Goal: Transaction & Acquisition: Purchase product/service

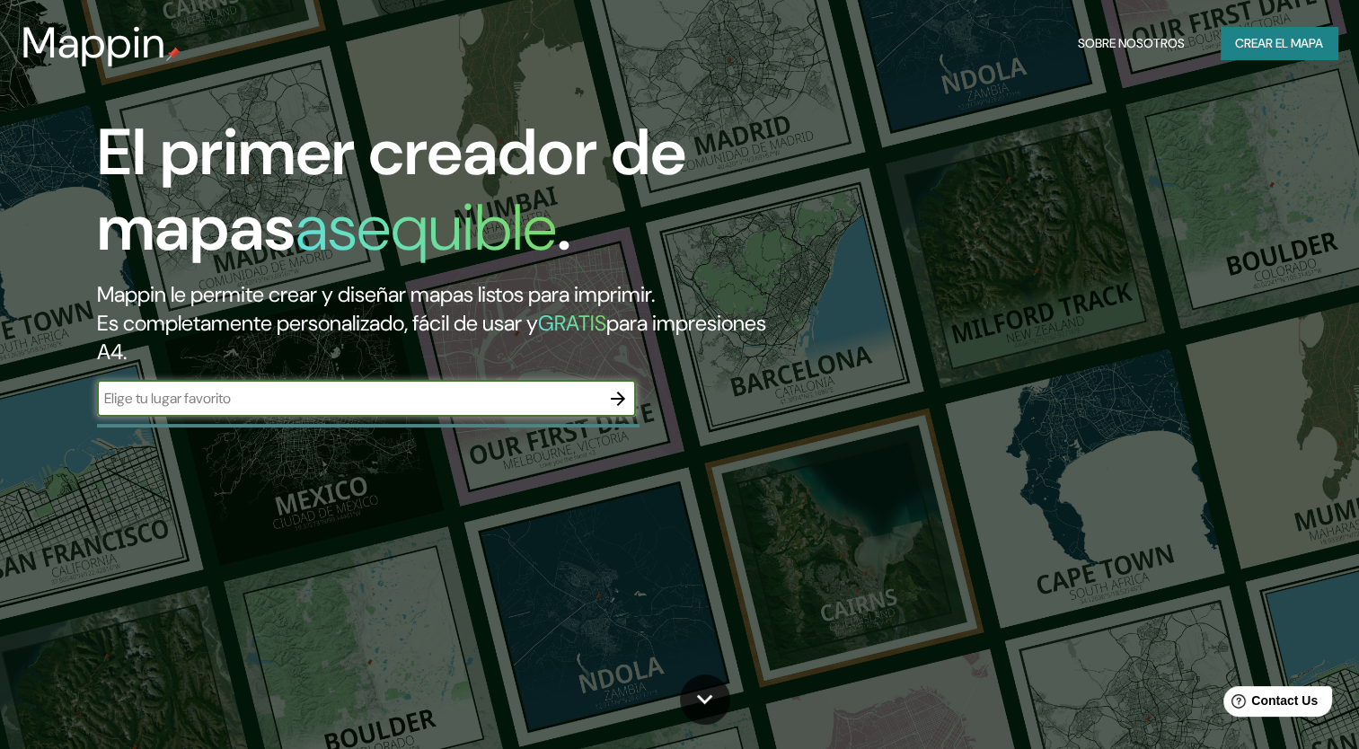
click at [274, 394] on input "text" at bounding box center [348, 398] width 503 height 21
type input "[GEOGRAPHIC_DATA]"
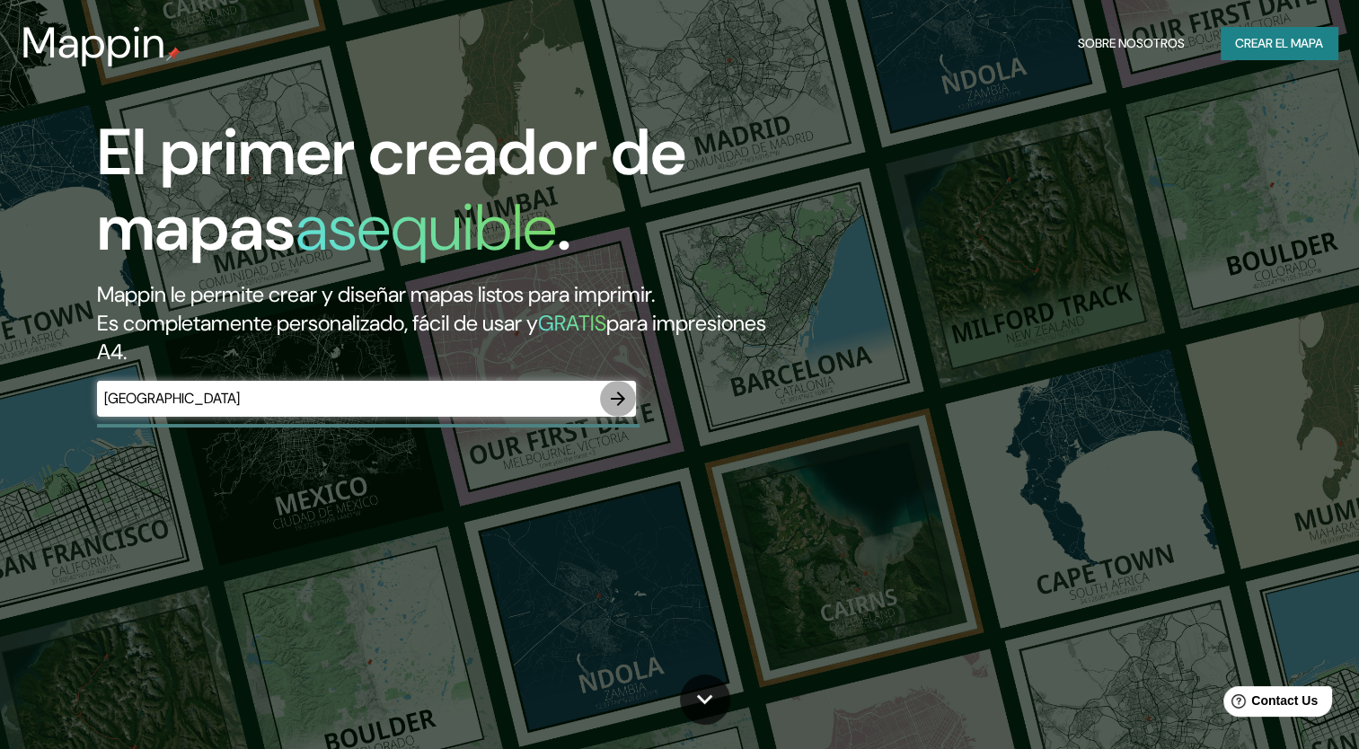
click at [621, 394] on icon "button" at bounding box center [618, 399] width 22 height 22
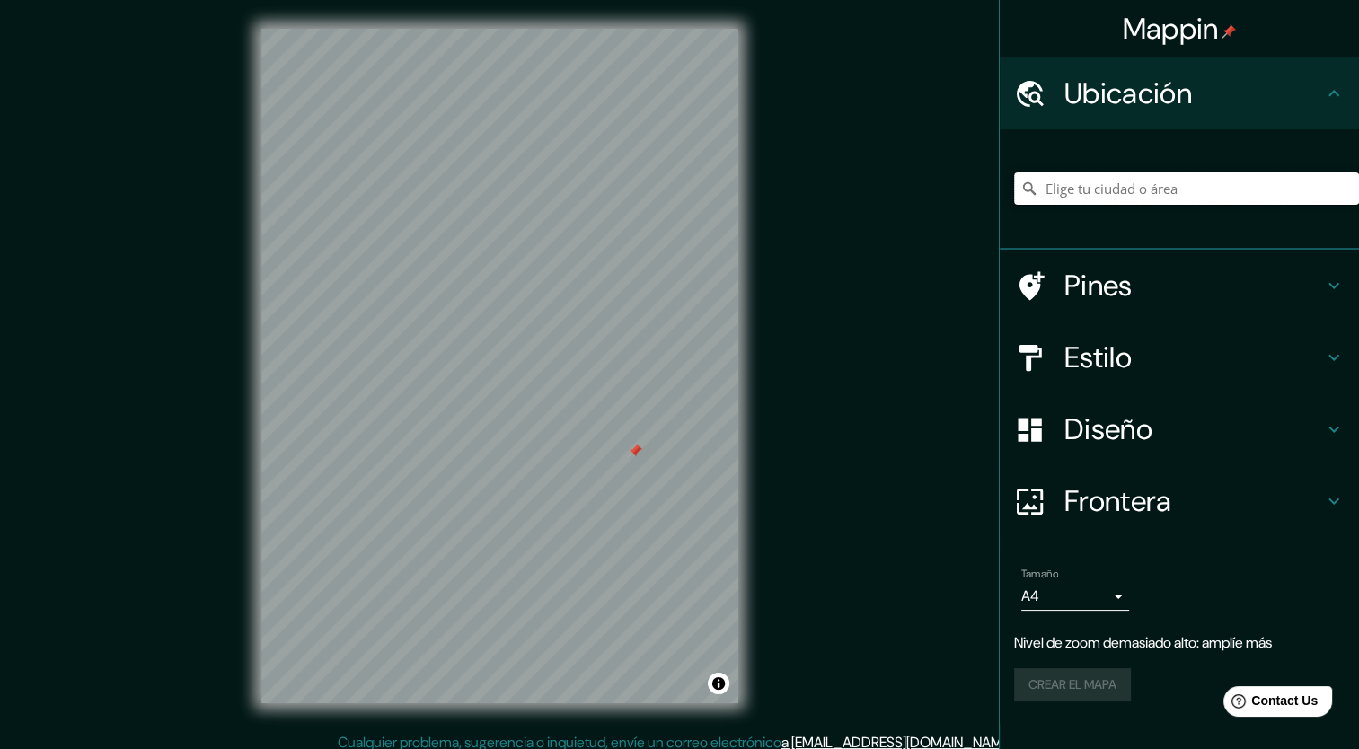
click at [1103, 181] on input "Elige tu ciudad o área" at bounding box center [1186, 188] width 345 height 32
paste input "19.35600467568208, -99.28091134014421"
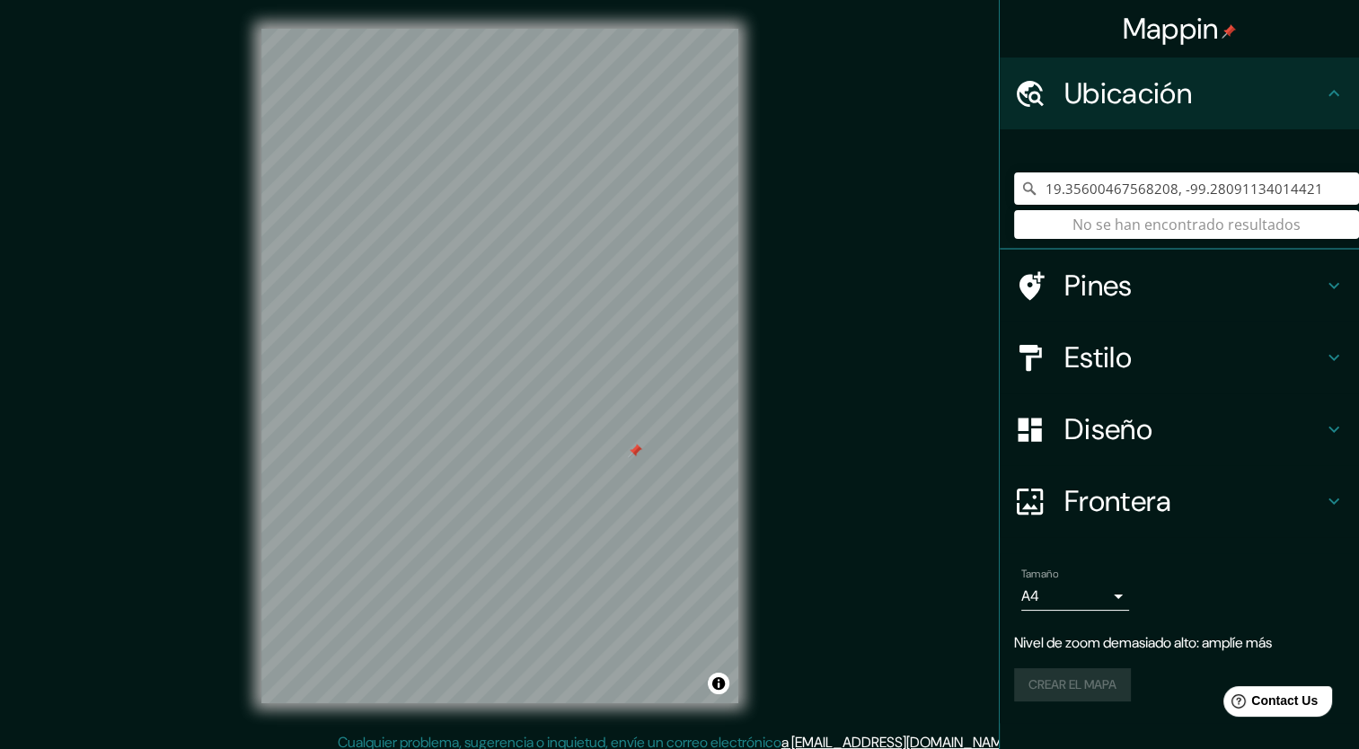
click at [1229, 293] on h4 "Pines" at bounding box center [1193, 286] width 259 height 36
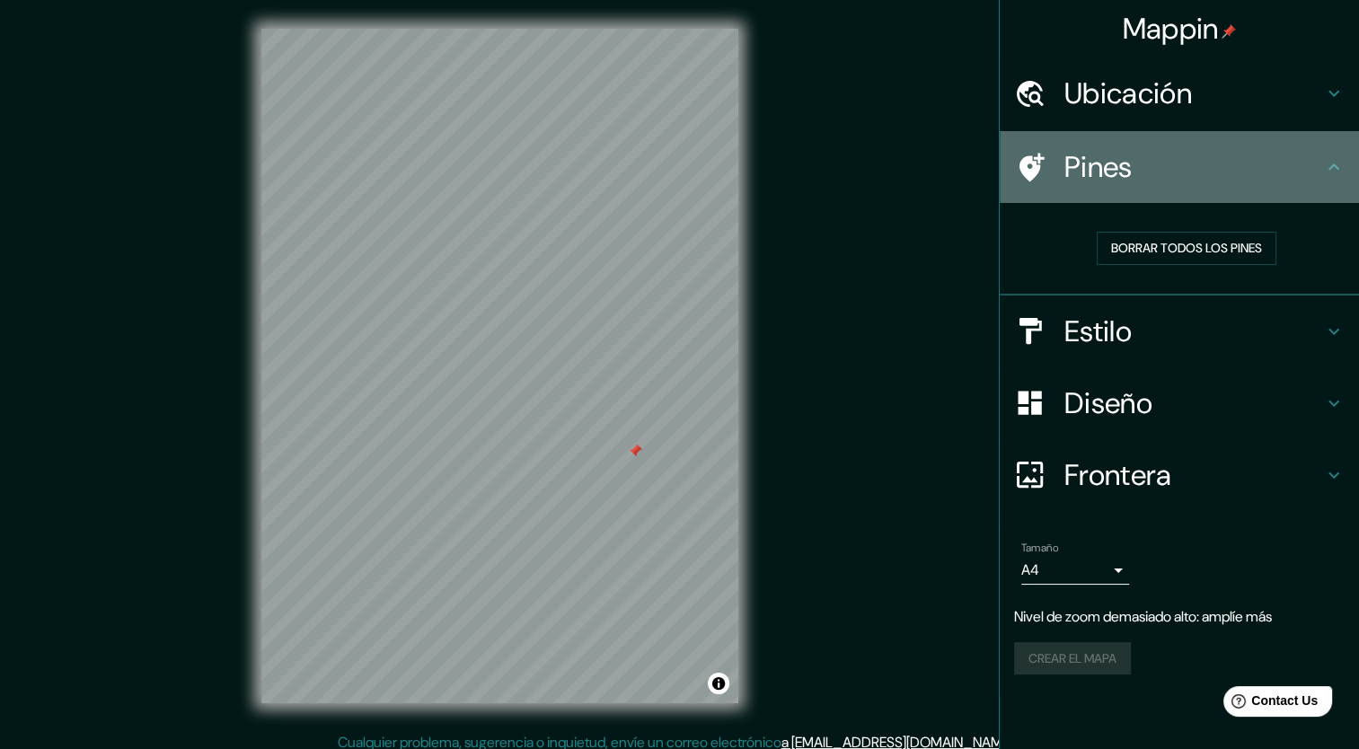
click at [1333, 171] on icon at bounding box center [1334, 167] width 22 height 22
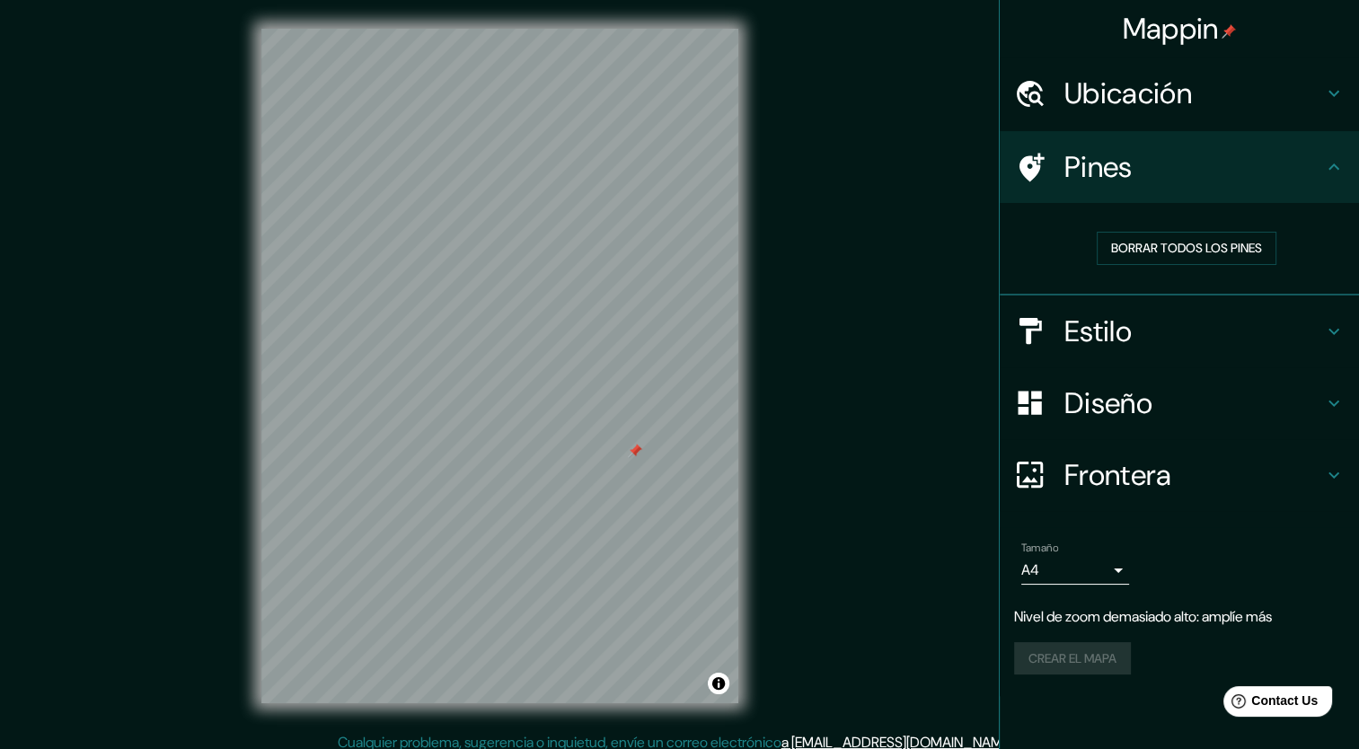
click at [1329, 110] on div "Ubicación" at bounding box center [1178, 93] width 359 height 72
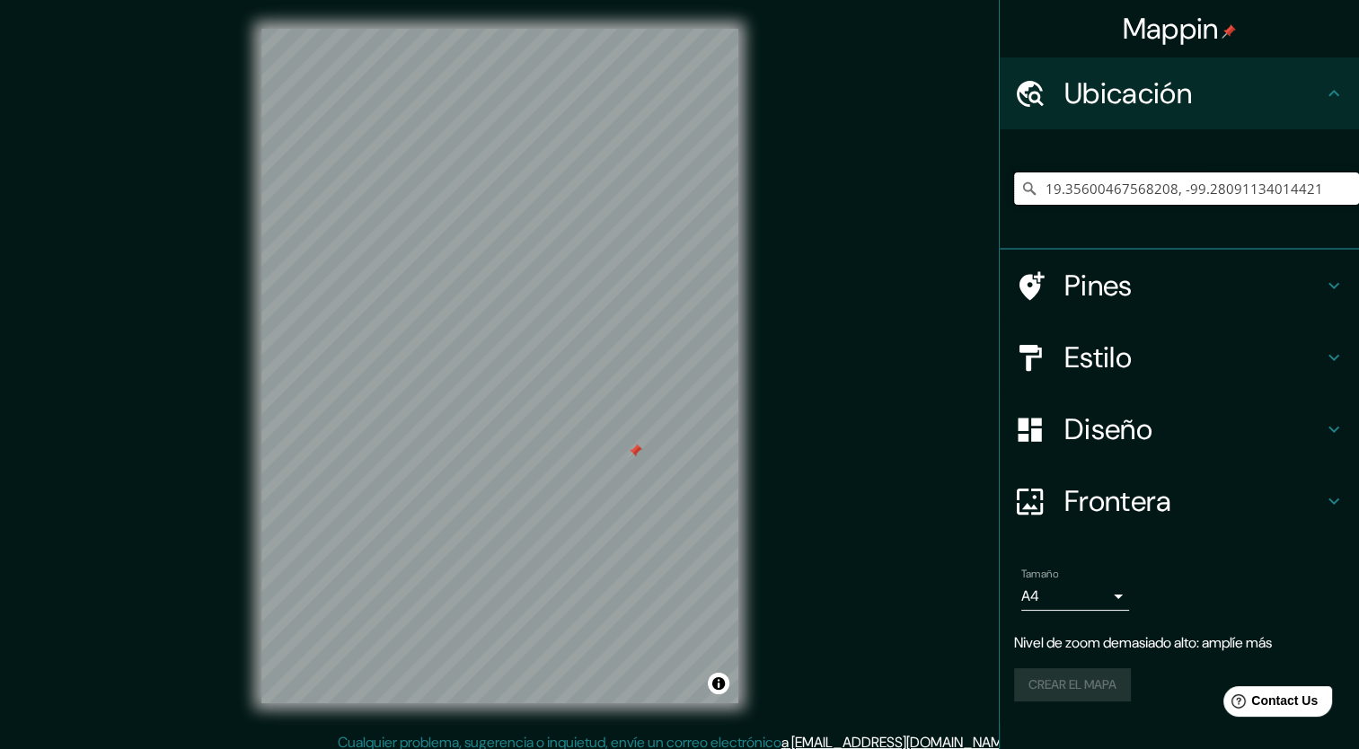
click at [1150, 199] on input "19.35600467568208, -99.28091134014421" at bounding box center [1186, 188] width 345 height 32
drag, startPoint x: 1328, startPoint y: 199, endPoint x: 1052, endPoint y: 221, distance: 277.4
click at [1052, 221] on div "19.35600467568208, -99.28091134014421 No se han encontrado resultados" at bounding box center [1186, 189] width 345 height 90
type input "1"
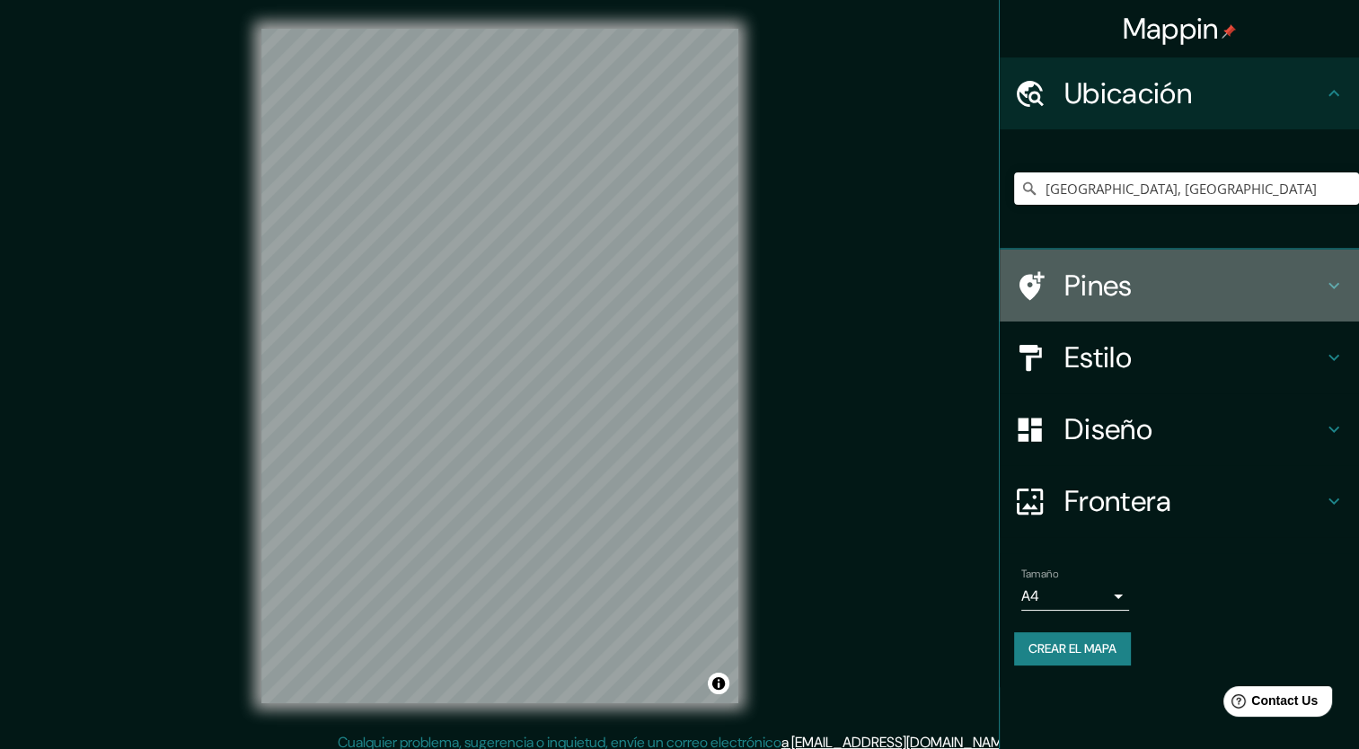
click at [1086, 279] on h4 "Pines" at bounding box center [1193, 286] width 259 height 36
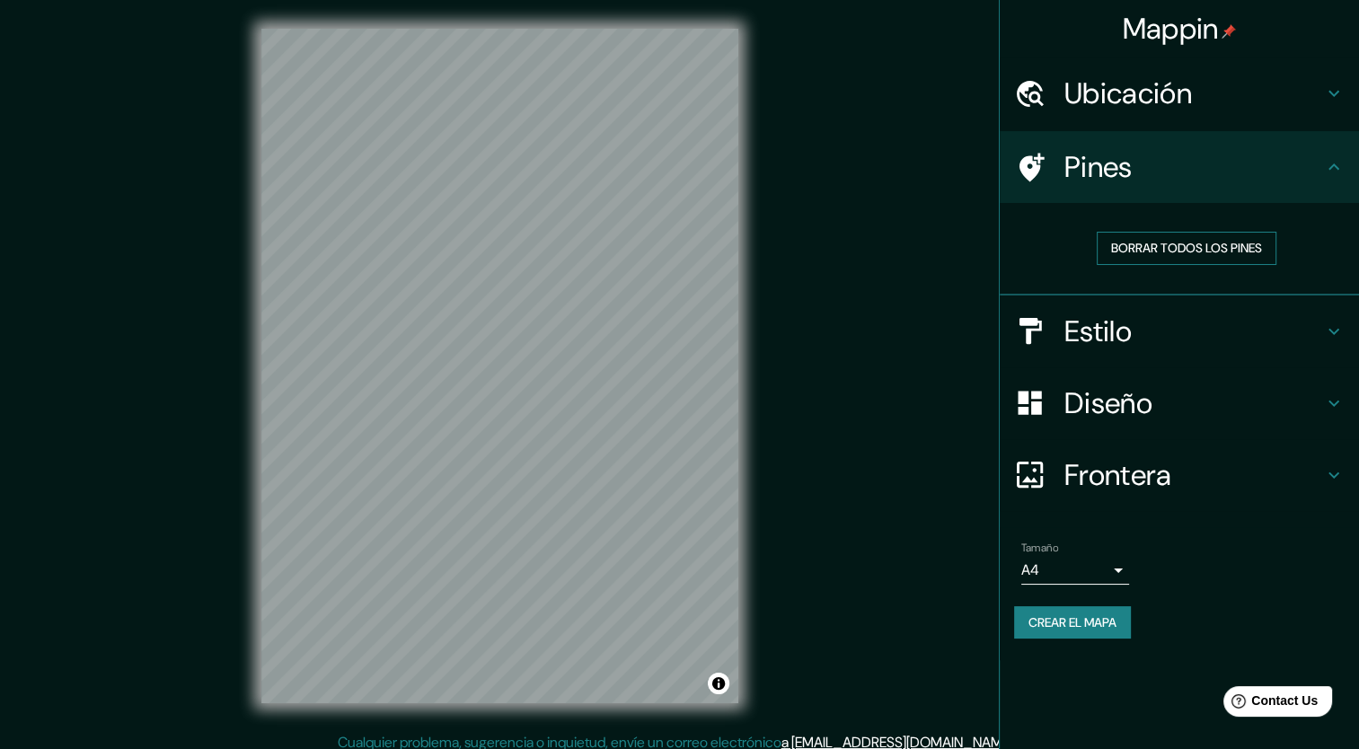
click at [1211, 247] on font "Borrar todos los pines" at bounding box center [1186, 248] width 151 height 22
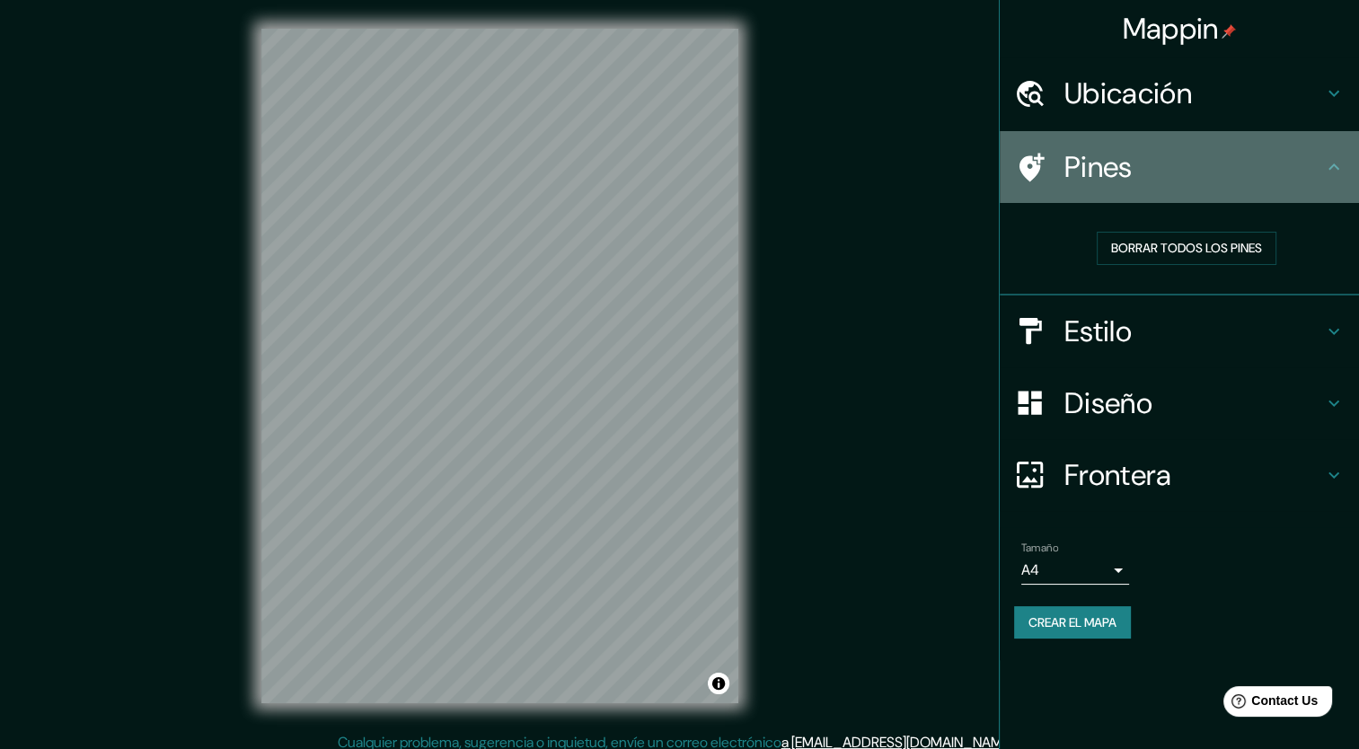
click at [1172, 176] on h4 "Pines" at bounding box center [1193, 167] width 259 height 36
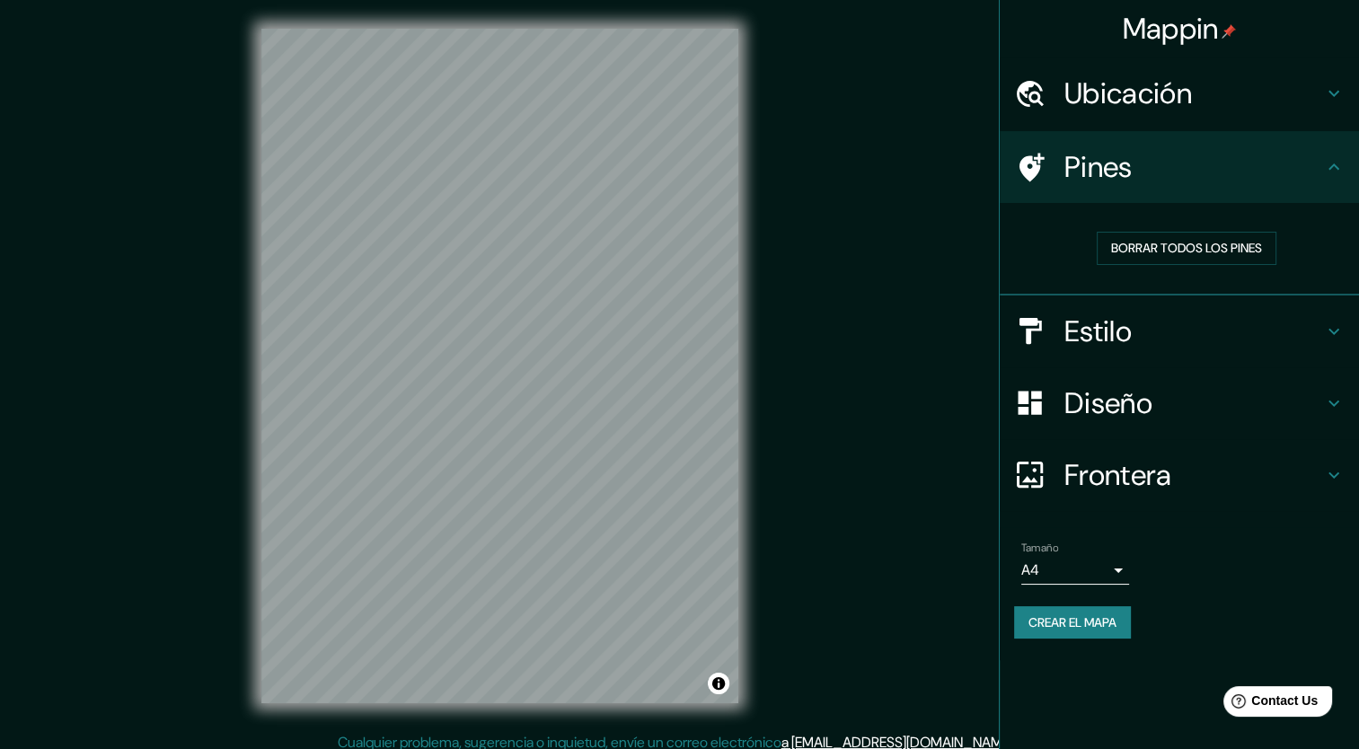
click at [1342, 171] on icon at bounding box center [1334, 167] width 22 height 22
click at [1333, 97] on icon at bounding box center [1334, 94] width 22 height 22
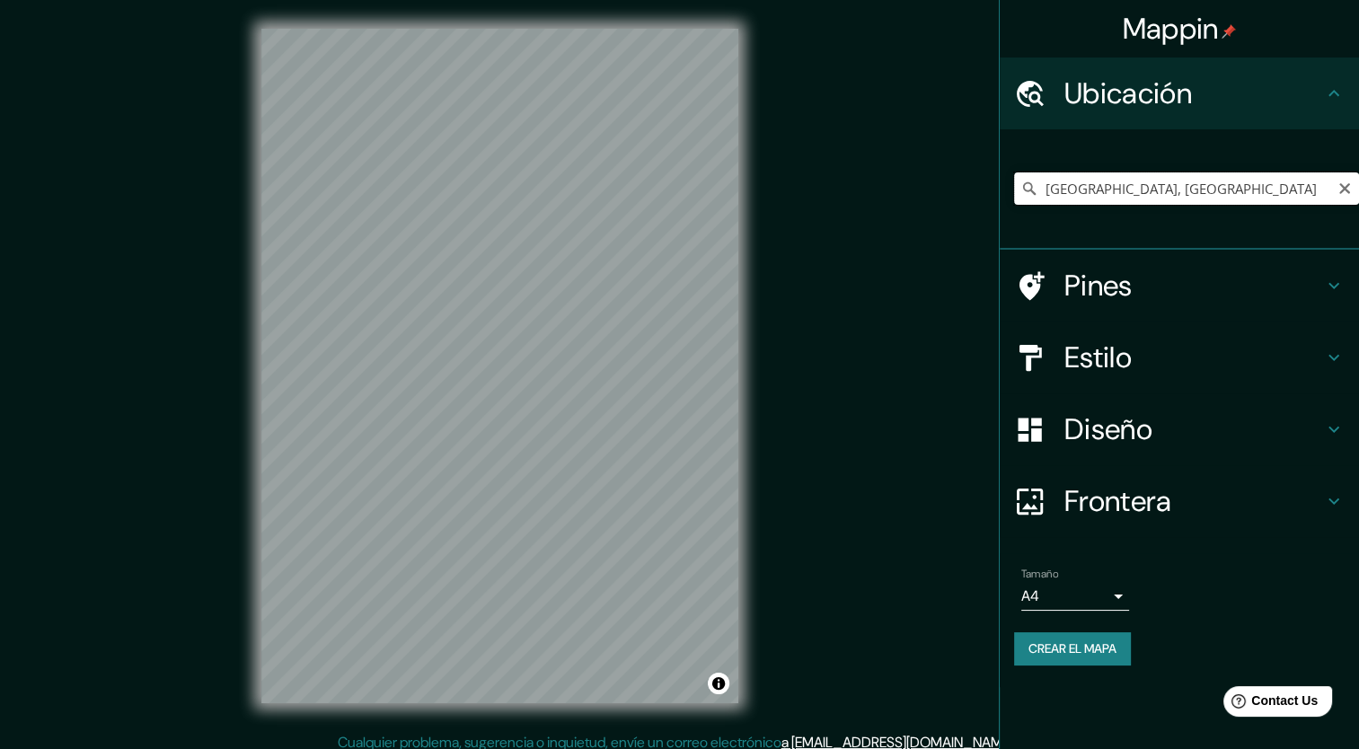
click at [1204, 180] on input "[GEOGRAPHIC_DATA], [GEOGRAPHIC_DATA]" at bounding box center [1186, 188] width 345 height 32
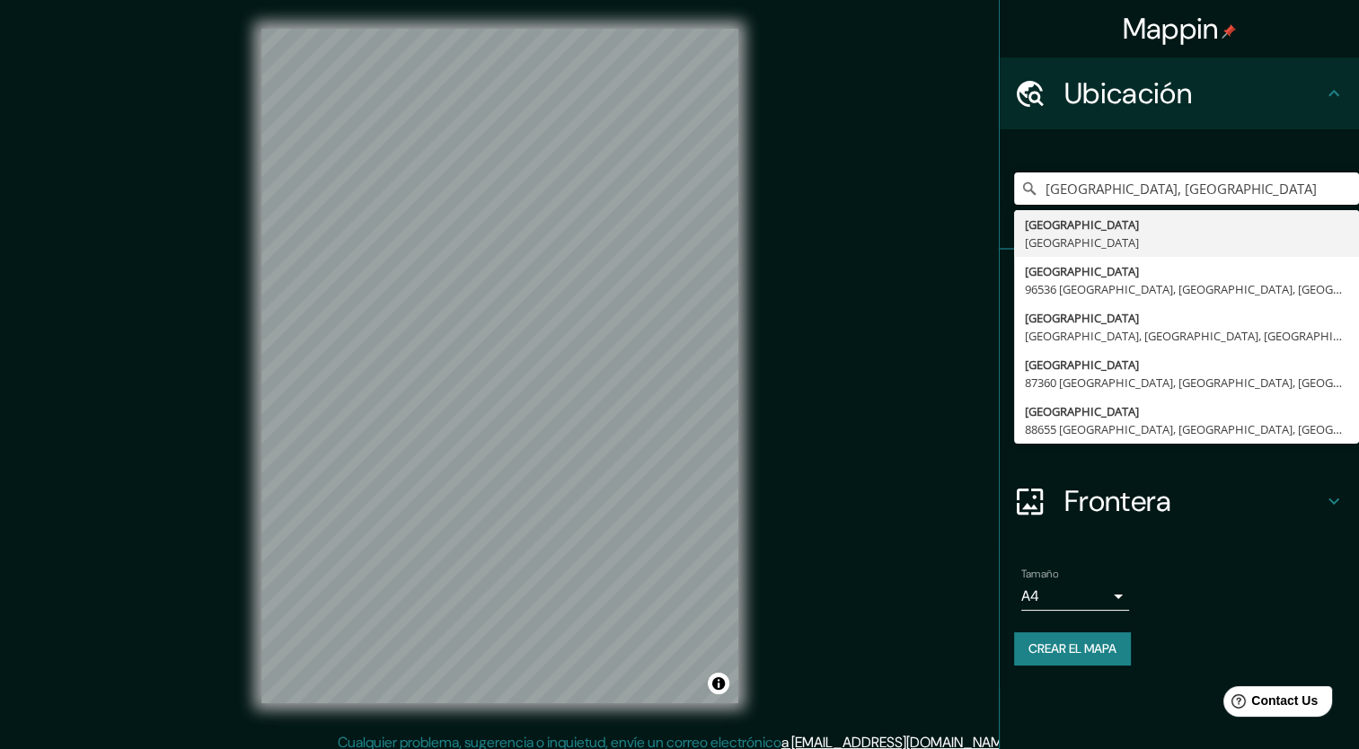
type input "[GEOGRAPHIC_DATA], [GEOGRAPHIC_DATA]"
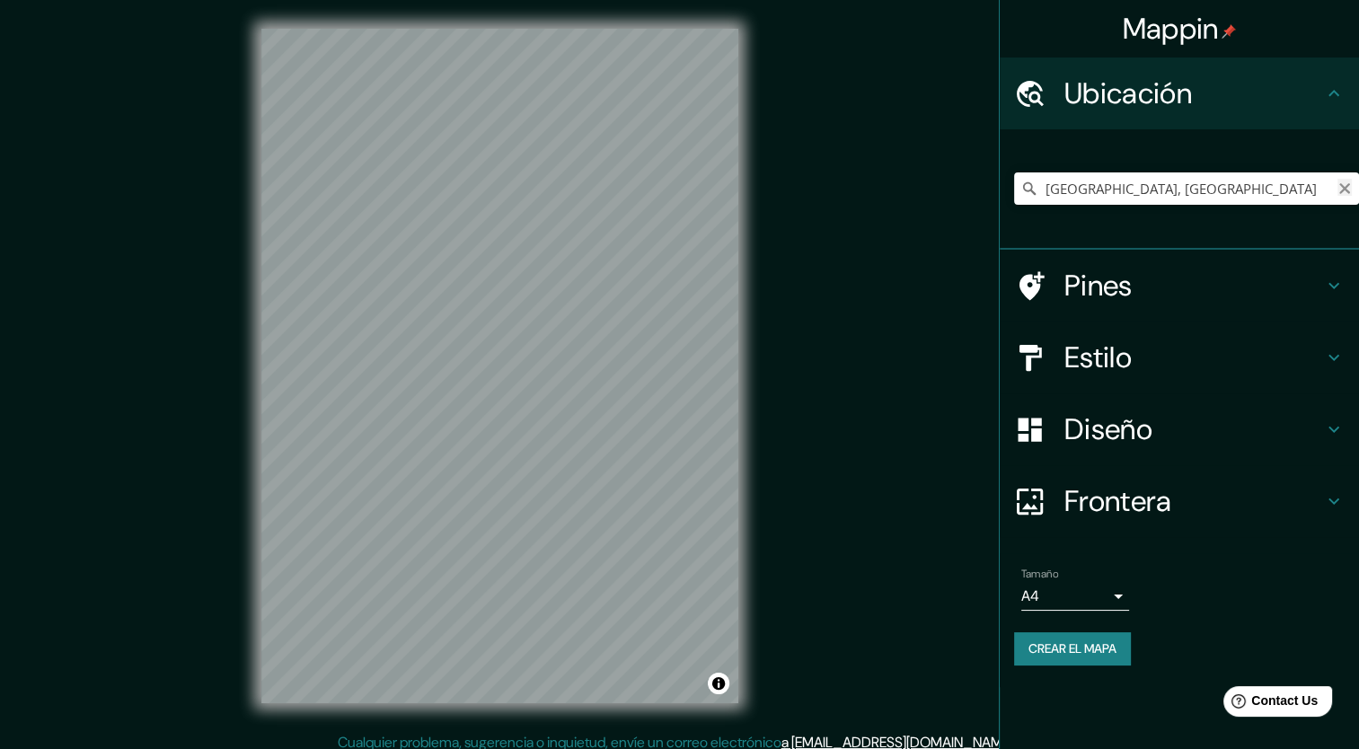
click at [1341, 189] on icon "Claro" at bounding box center [1344, 188] width 11 height 11
paste input "Av. [PERSON_NAME][STREET_ADDRESS][PERSON_NAME]"
type input "[STREET_ADDRESS][PERSON_NAME]"
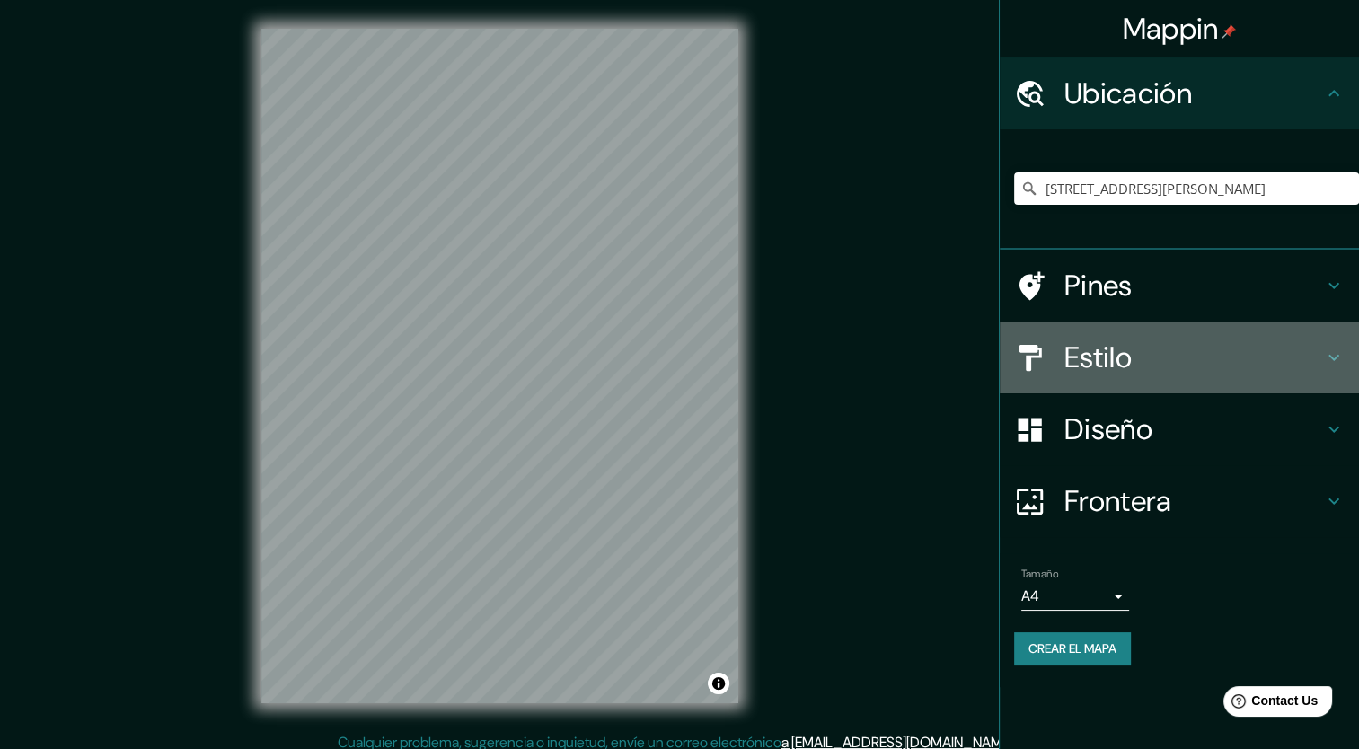
click at [1133, 349] on h4 "Estilo" at bounding box center [1193, 357] width 259 height 36
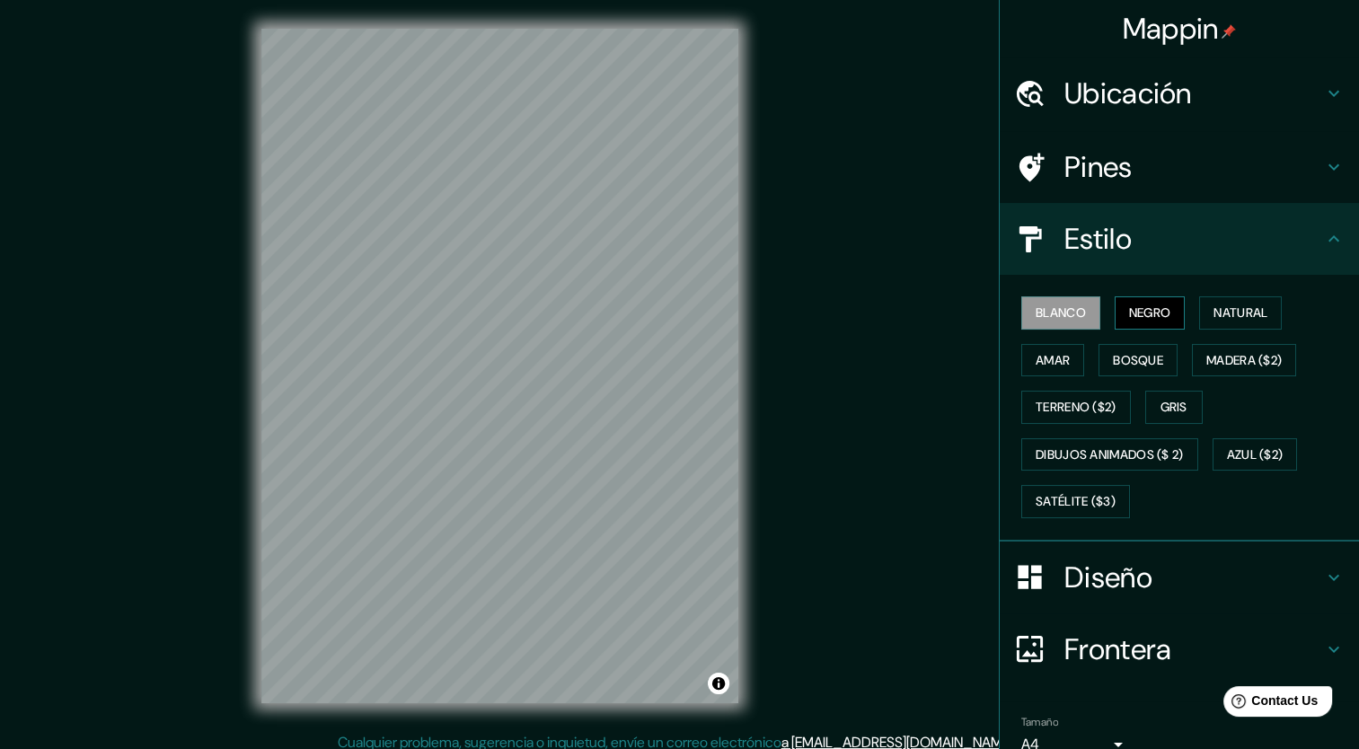
click at [1129, 305] on font "Negro" at bounding box center [1150, 313] width 42 height 22
click at [1246, 302] on font "Natural" at bounding box center [1240, 313] width 54 height 22
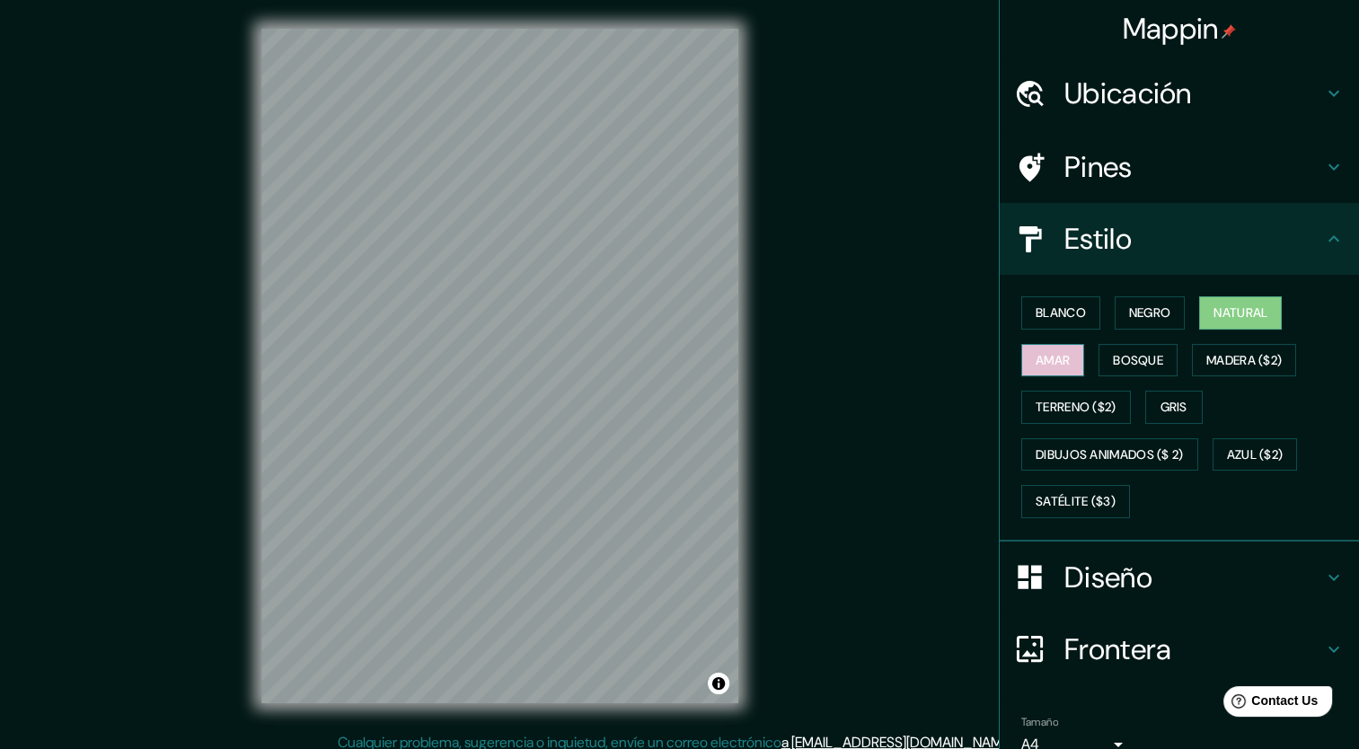
click at [1061, 357] on button "Amar" at bounding box center [1052, 360] width 63 height 33
click at [1129, 357] on font "Bosque" at bounding box center [1138, 360] width 50 height 22
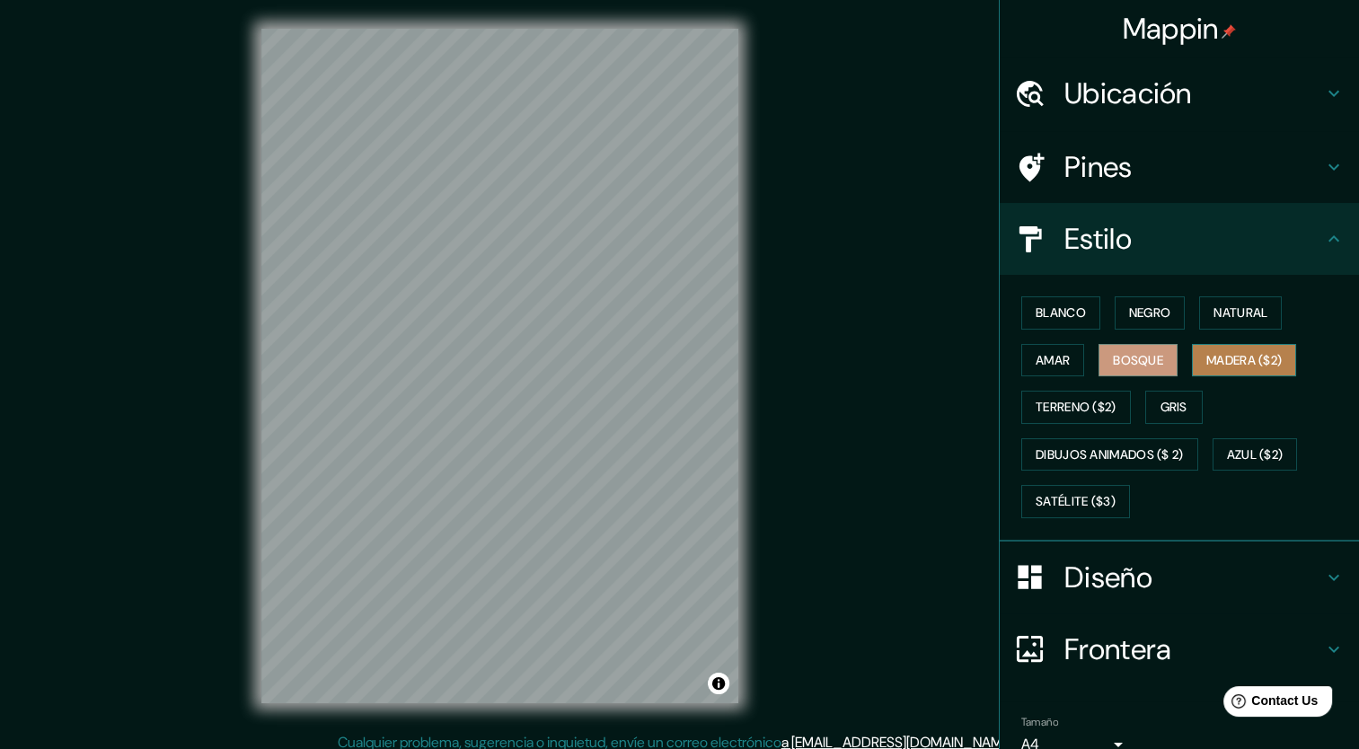
click at [1235, 353] on font "Madera ($2)" at bounding box center [1243, 360] width 75 height 22
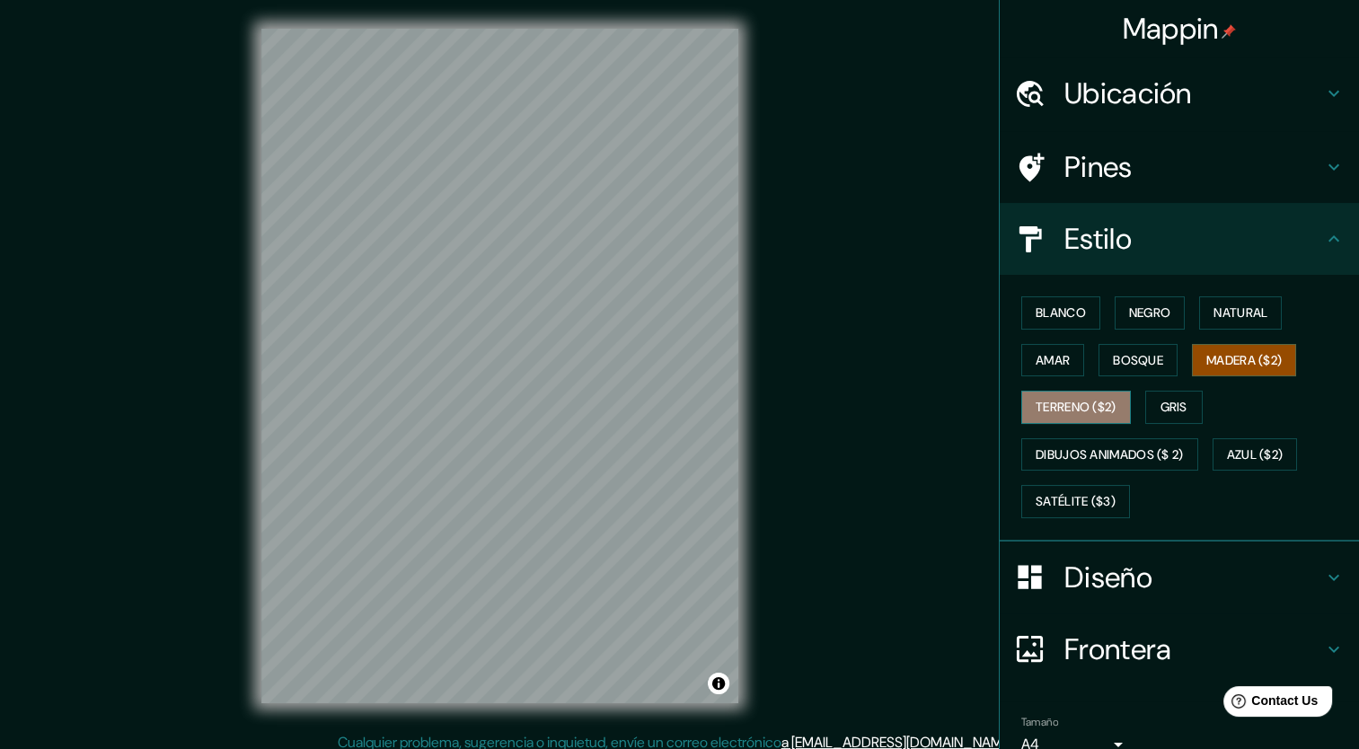
click at [1049, 404] on font "Terreno ($2)" at bounding box center [1075, 407] width 81 height 22
click at [1163, 398] on font "Gris" at bounding box center [1173, 407] width 27 height 22
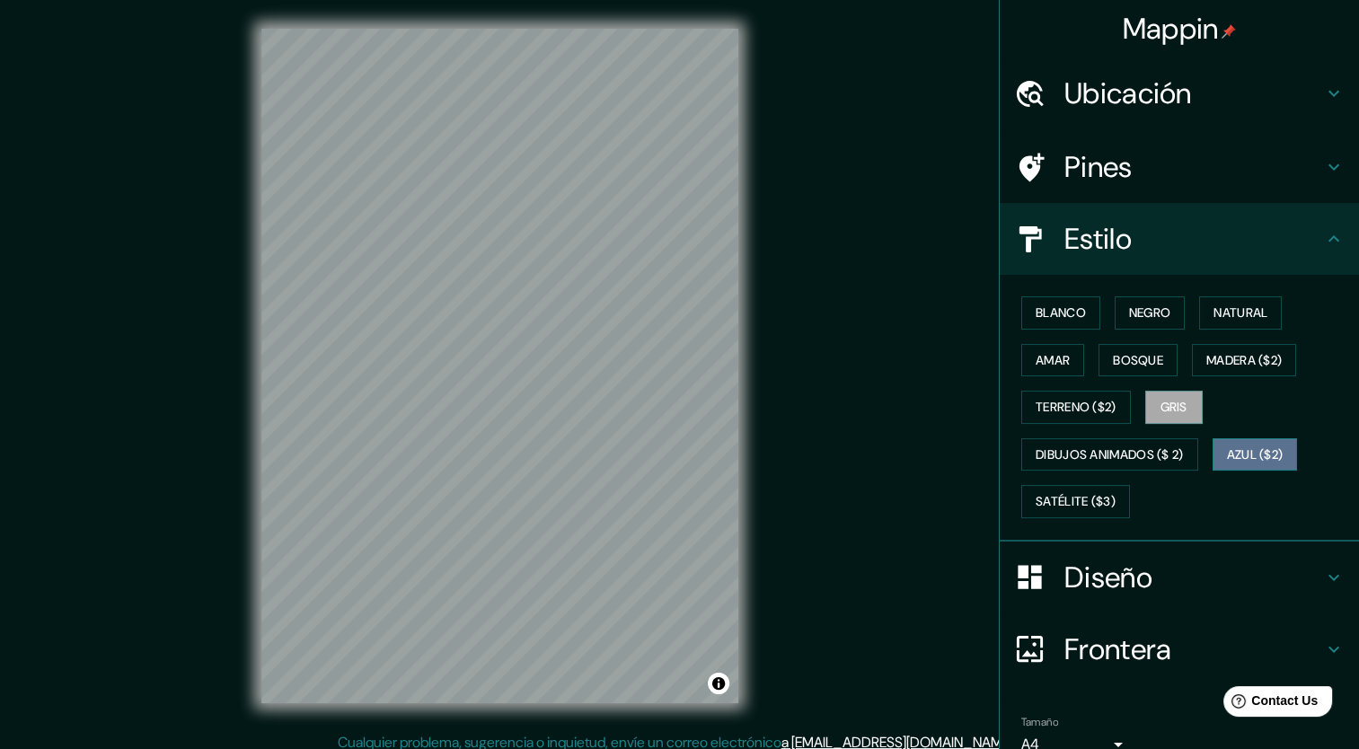
click at [1259, 445] on font "Azul ($2)" at bounding box center [1255, 455] width 57 height 22
click at [1085, 506] on font "Satélite ($3)" at bounding box center [1075, 501] width 80 height 22
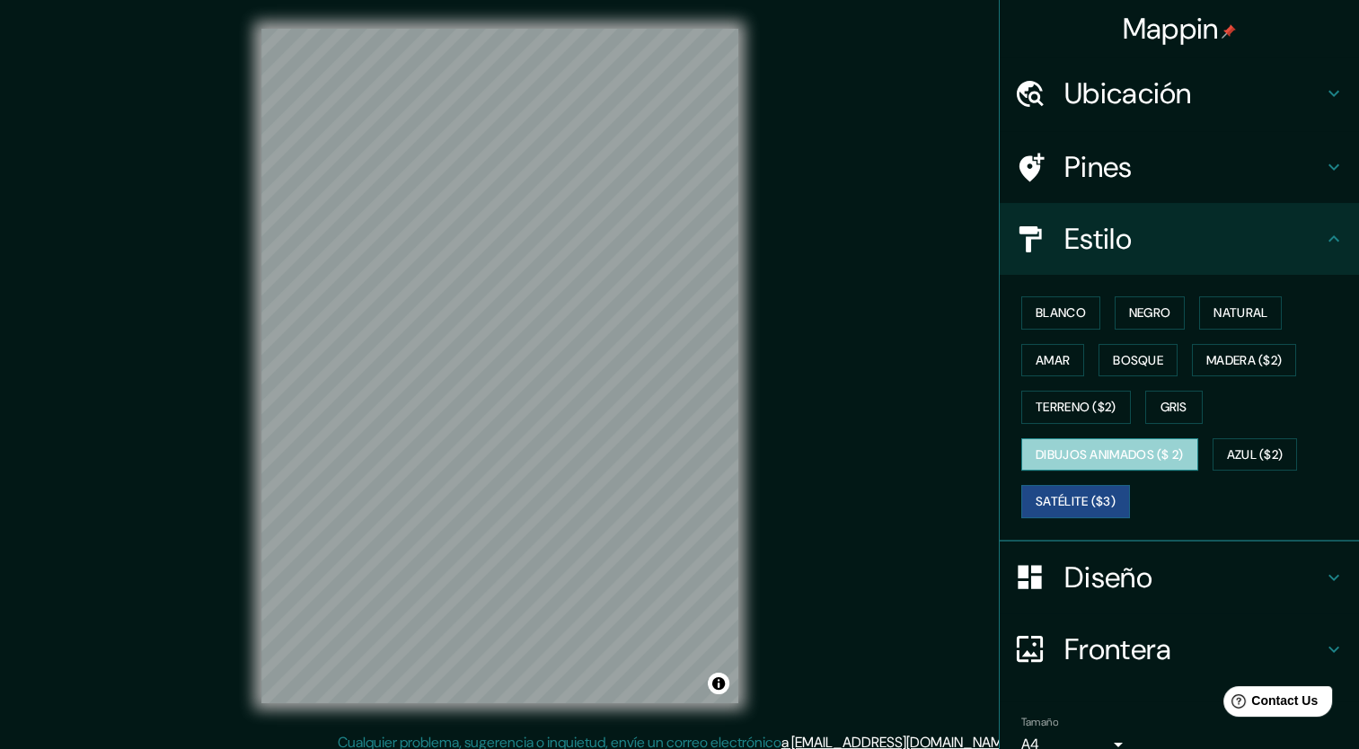
click at [1112, 448] on font "Dibujos animados ($ 2)" at bounding box center [1109, 455] width 148 height 22
click at [1087, 497] on font "Satélite ($3)" at bounding box center [1075, 501] width 80 height 22
click at [1096, 594] on div "Diseño" at bounding box center [1178, 577] width 359 height 72
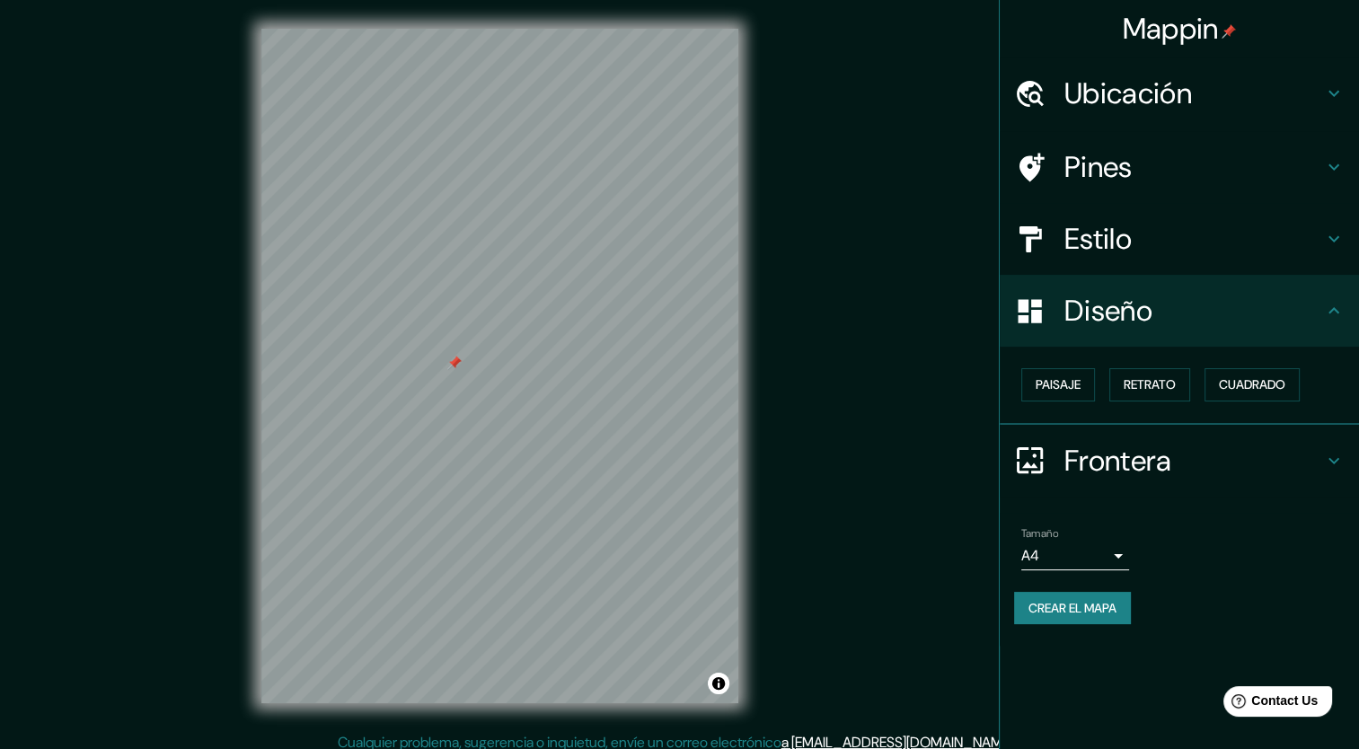
scroll to position [11, 0]
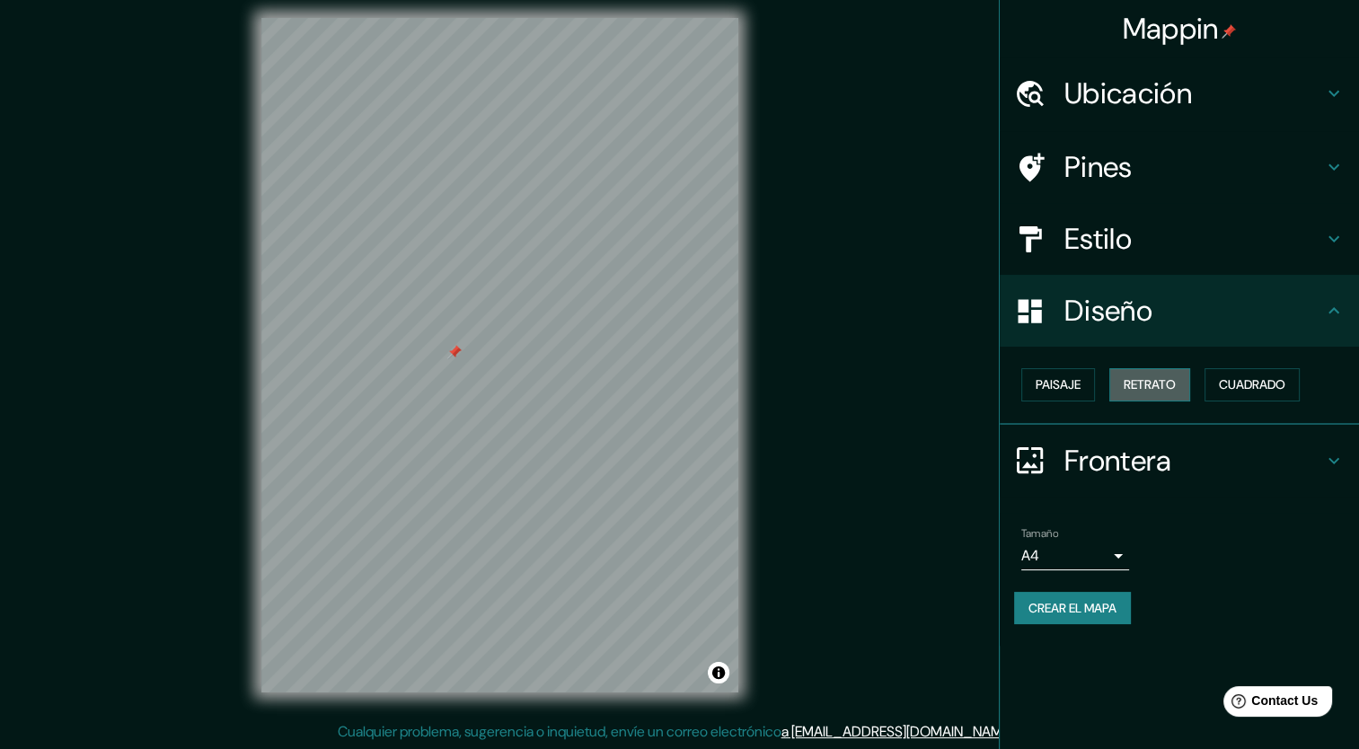
click at [1141, 384] on font "Retrato" at bounding box center [1149, 385] width 52 height 22
click at [1266, 382] on font "Cuadrado" at bounding box center [1252, 385] width 66 height 22
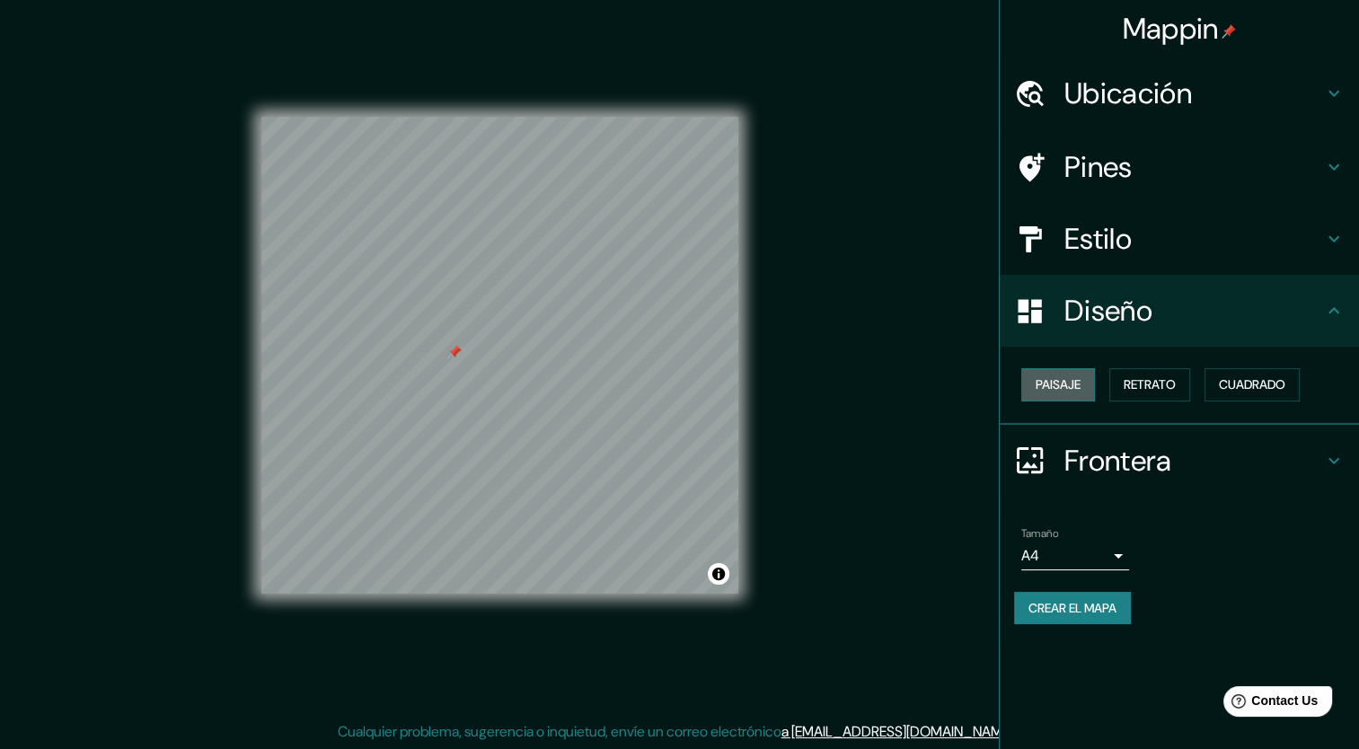
click at [1043, 399] on button "Paisaje" at bounding box center [1058, 384] width 74 height 33
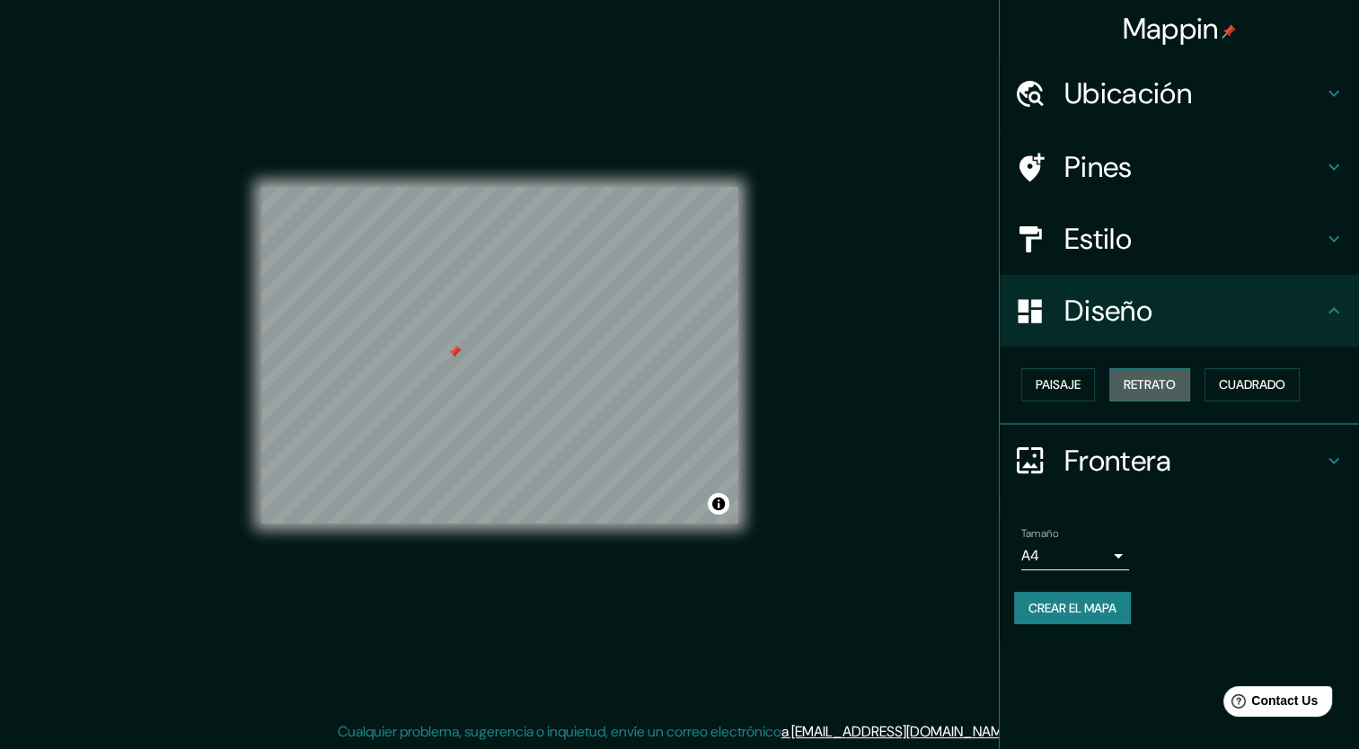
click at [1172, 386] on font "Retrato" at bounding box center [1149, 385] width 52 height 22
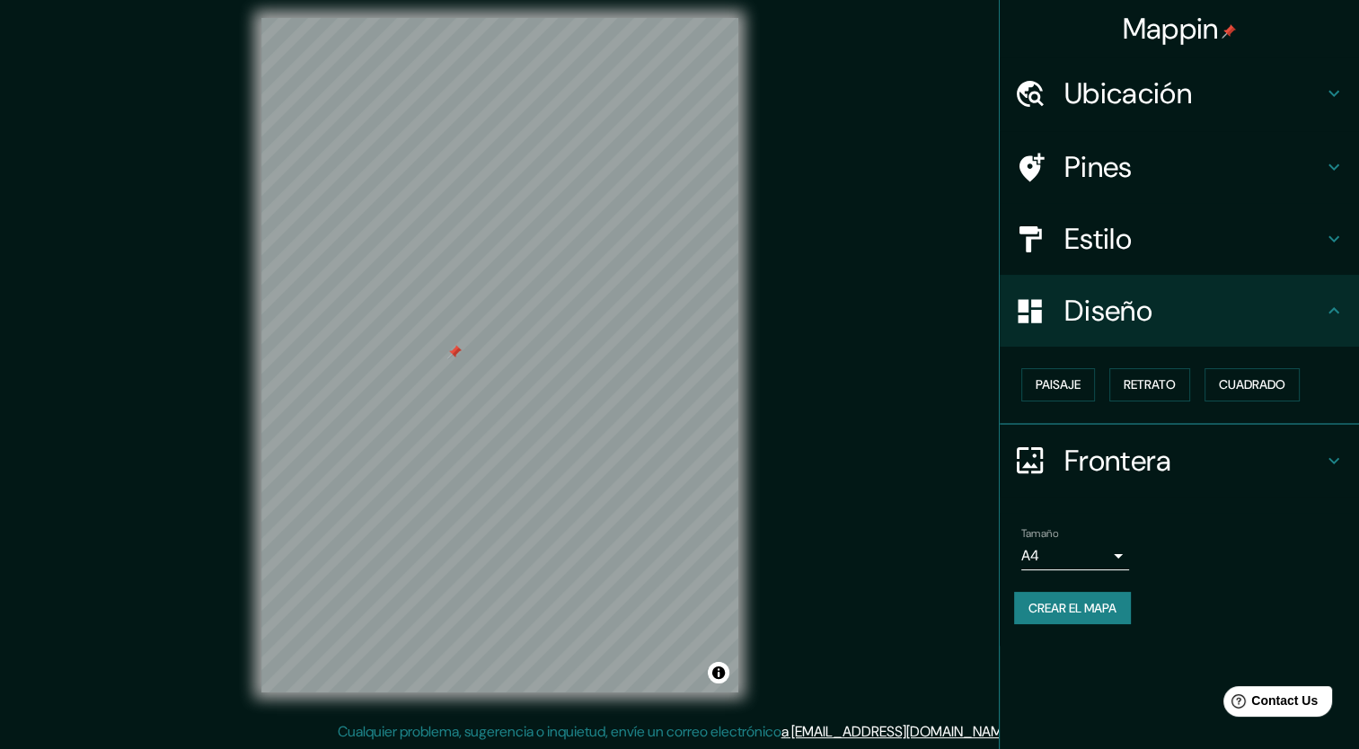
click at [1331, 466] on icon at bounding box center [1334, 461] width 22 height 22
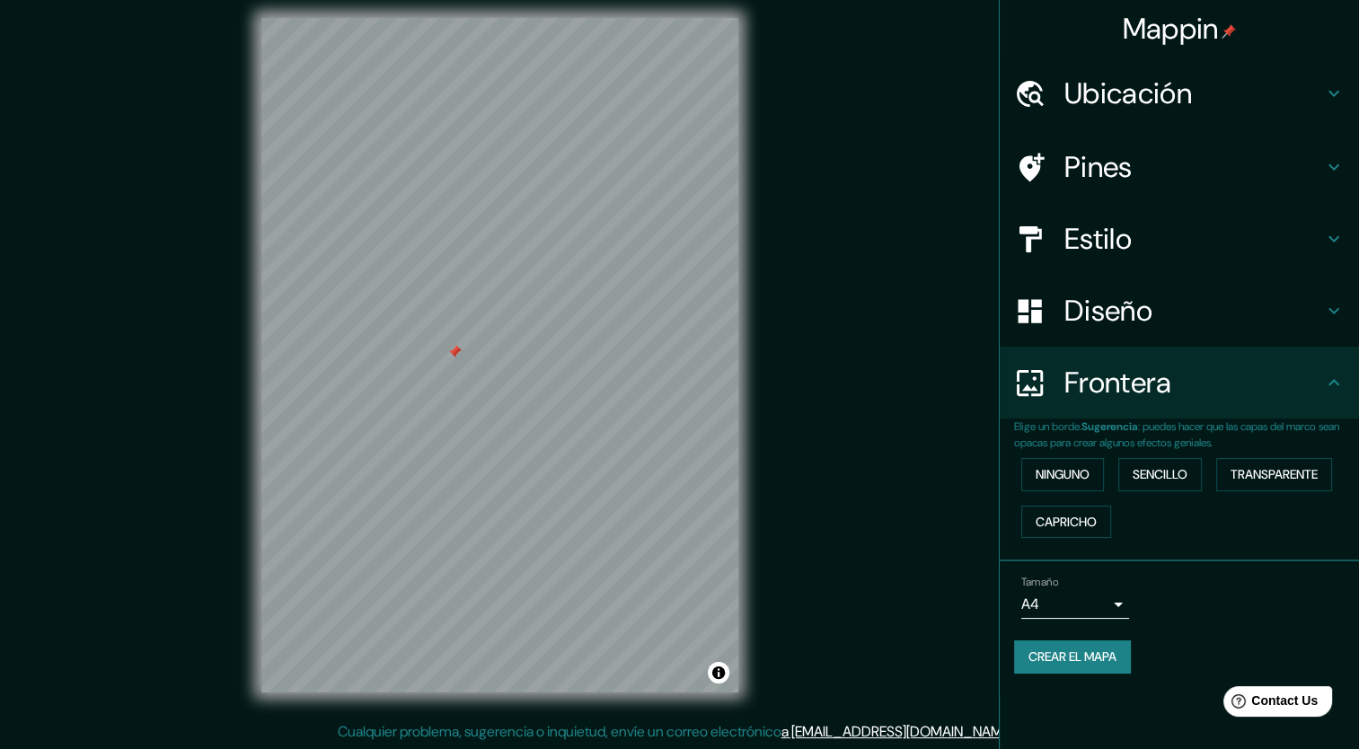
scroll to position [0, 0]
